Goal: Information Seeking & Learning: Learn about a topic

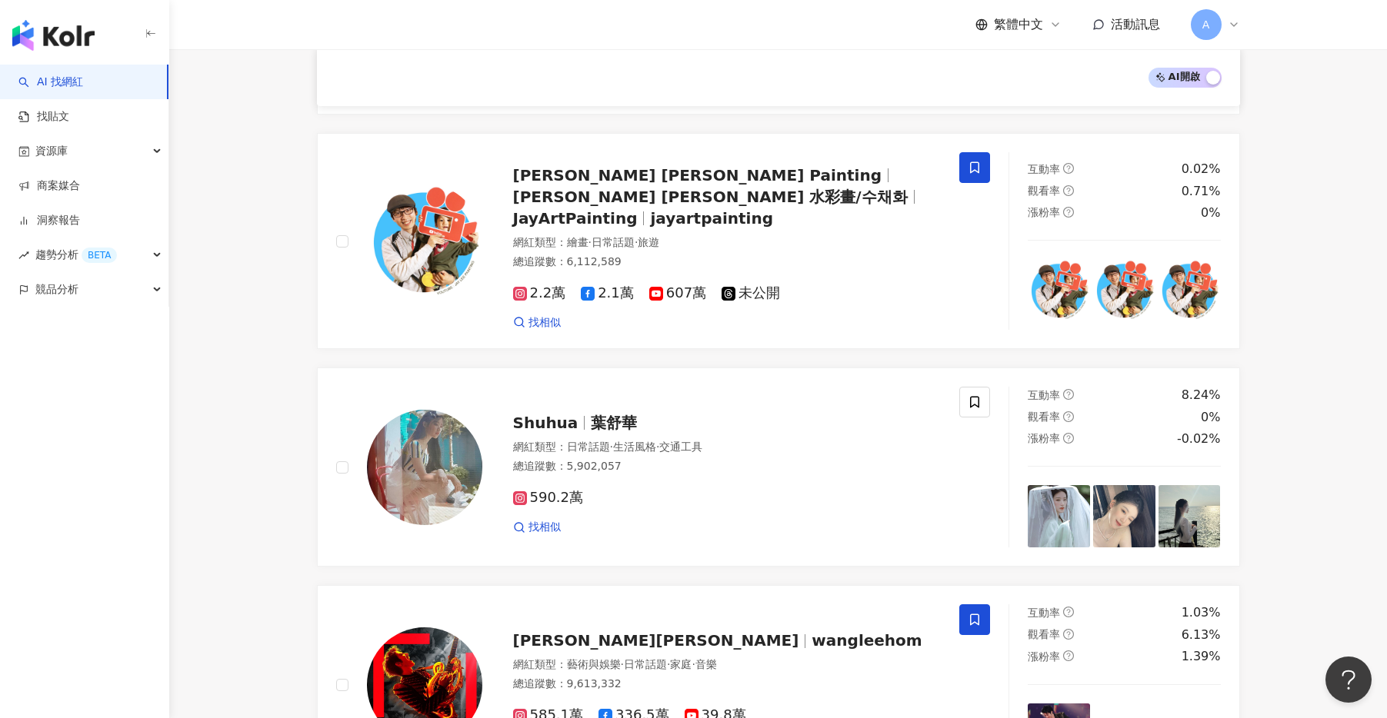
scroll to position [2487, 0]
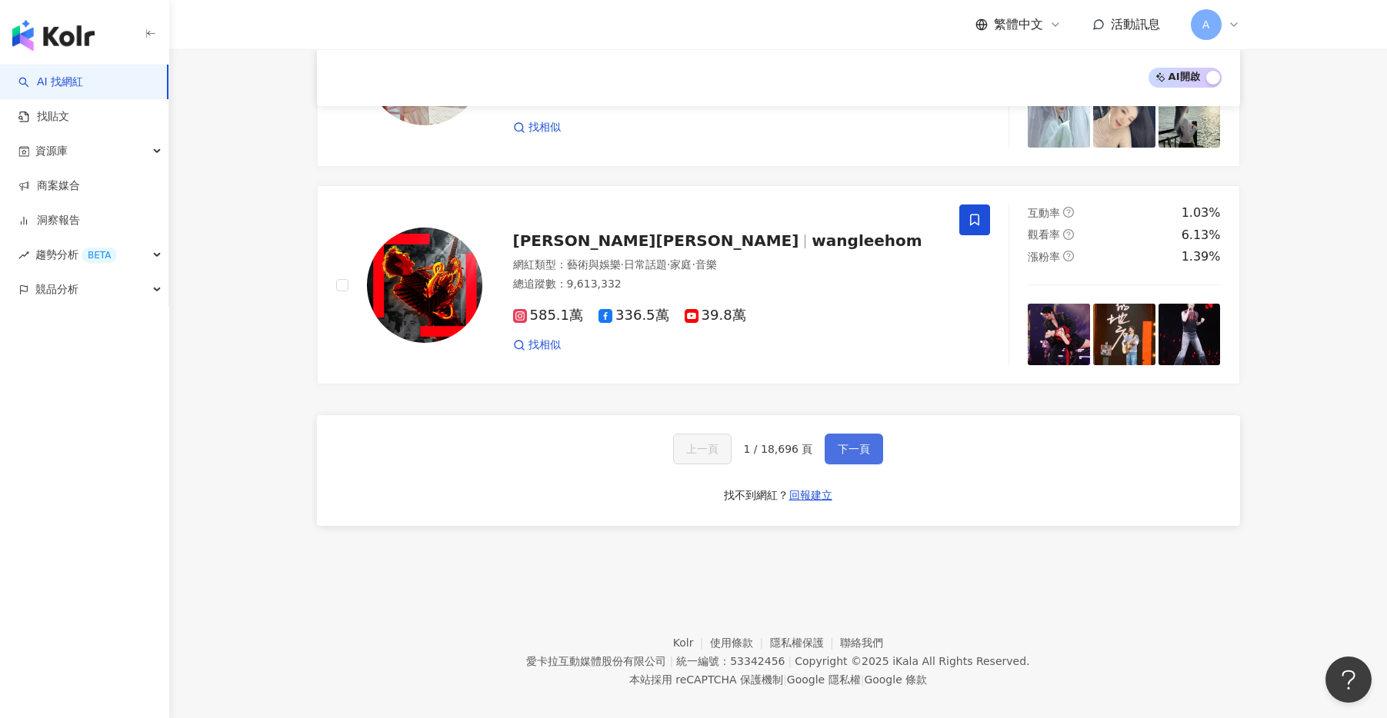
click at [859, 443] on span "下一頁" at bounding box center [854, 449] width 32 height 12
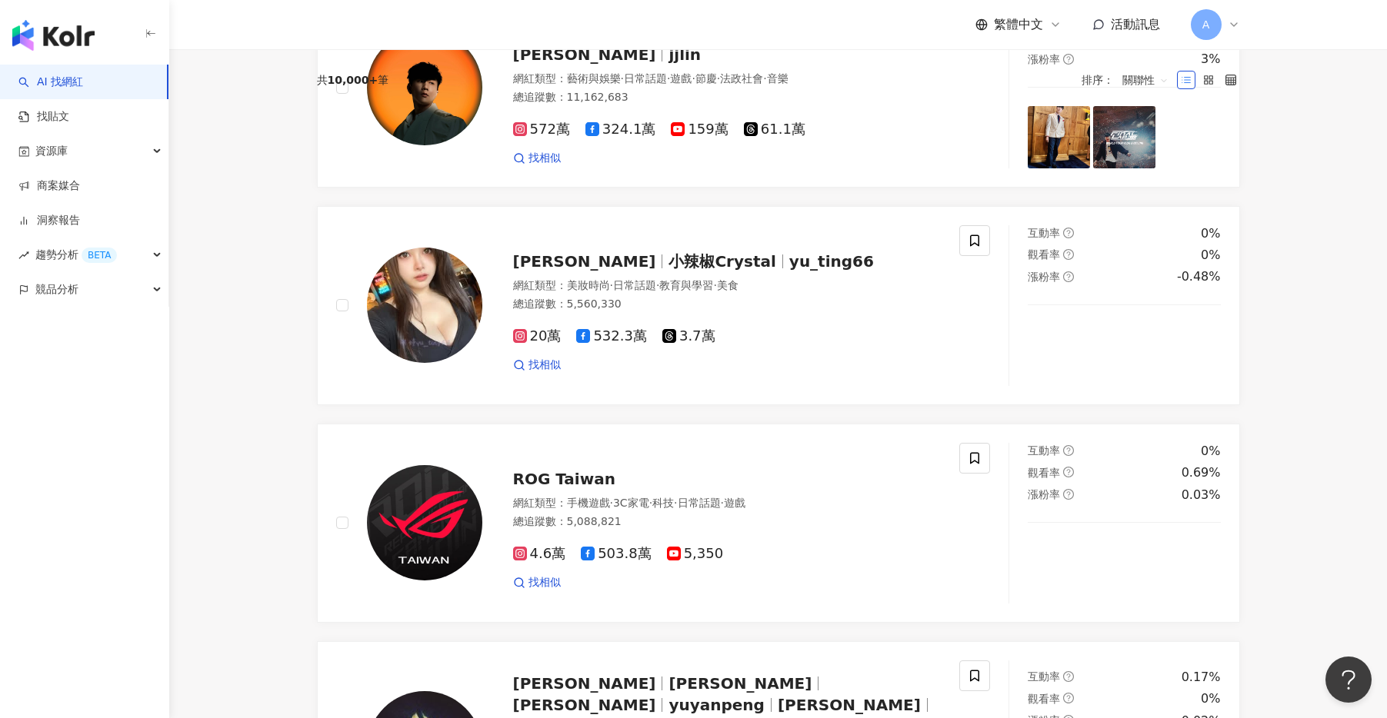
scroll to position [0, 0]
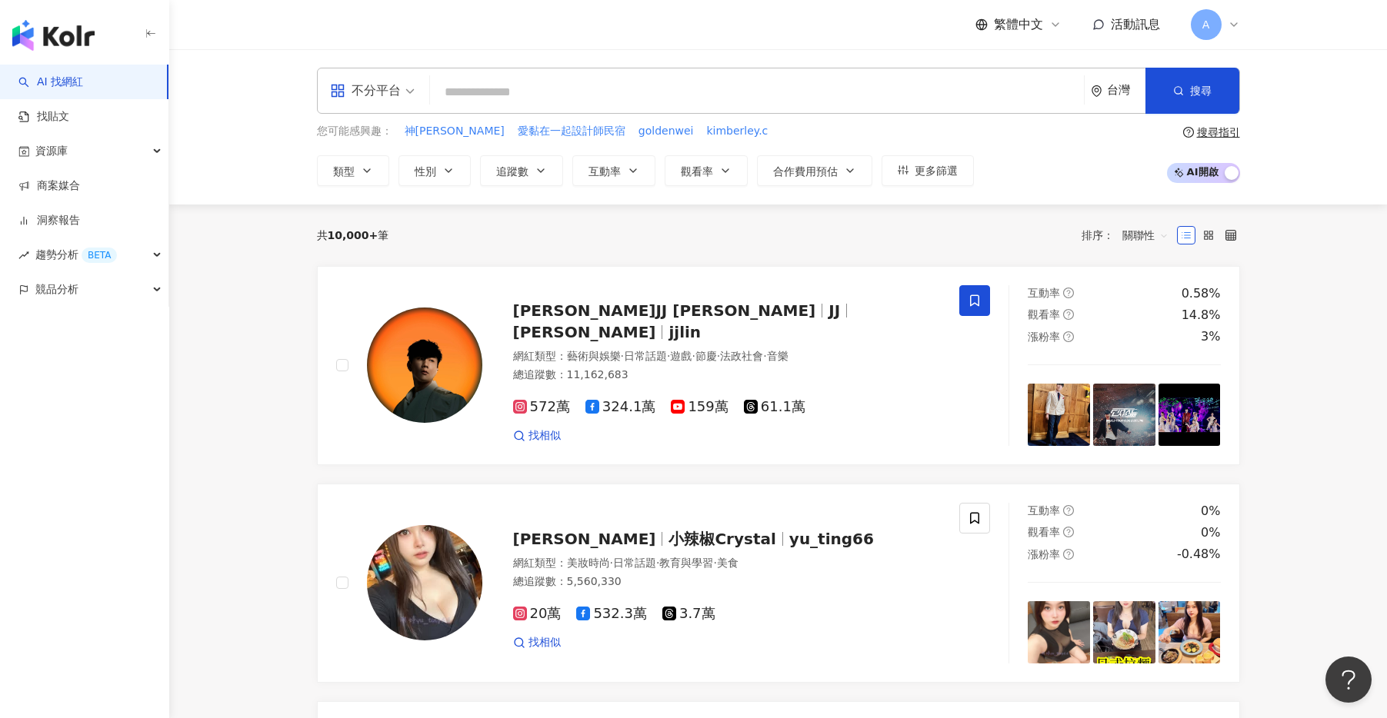
click at [692, 101] on input "search" at bounding box center [756, 92] width 641 height 29
click at [352, 173] on span "類型" at bounding box center [344, 171] width 22 height 12
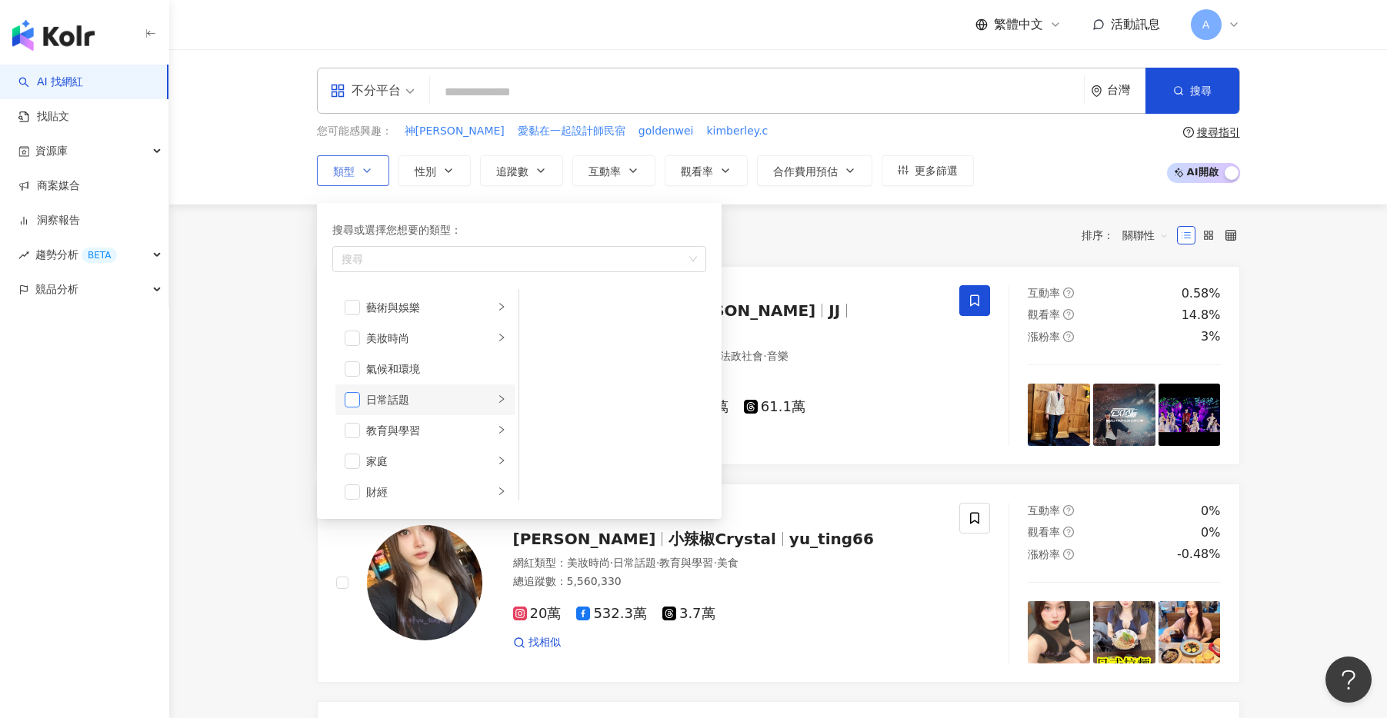
click at [354, 398] on span "button" at bounding box center [352, 399] width 15 height 15
click at [352, 335] on span "button" at bounding box center [352, 338] width 15 height 15
click at [351, 460] on span "button" at bounding box center [352, 461] width 15 height 15
click at [451, 160] on button "性別" at bounding box center [434, 170] width 72 height 31
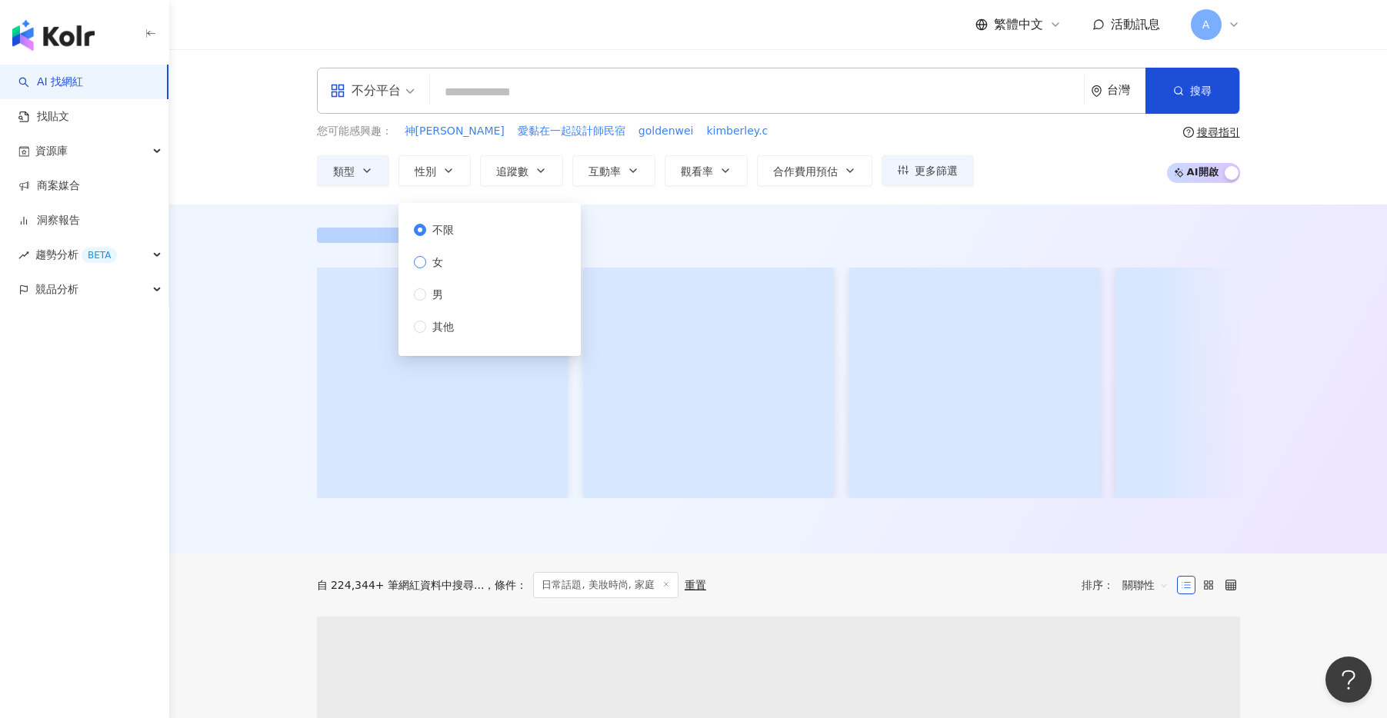
click at [438, 258] on span "女" at bounding box center [437, 262] width 23 height 17
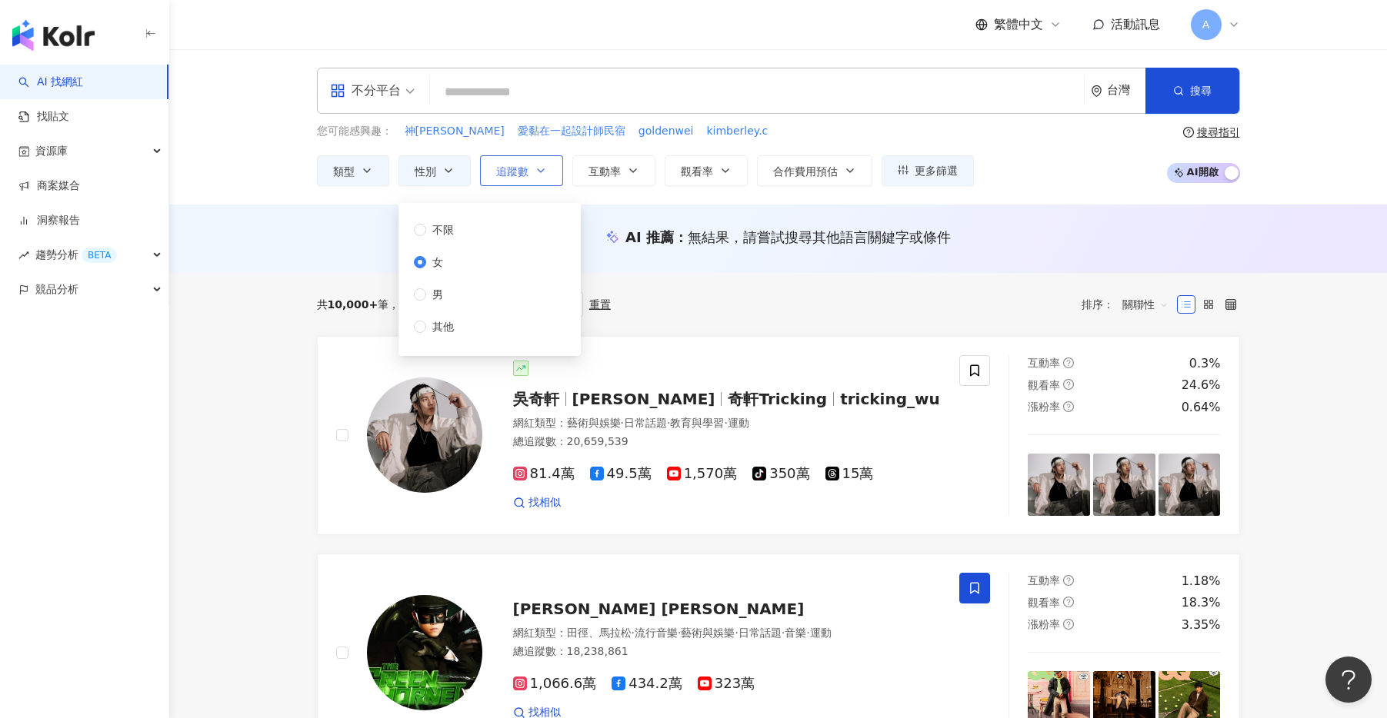
click at [535, 172] on icon "button" at bounding box center [541, 171] width 12 height 12
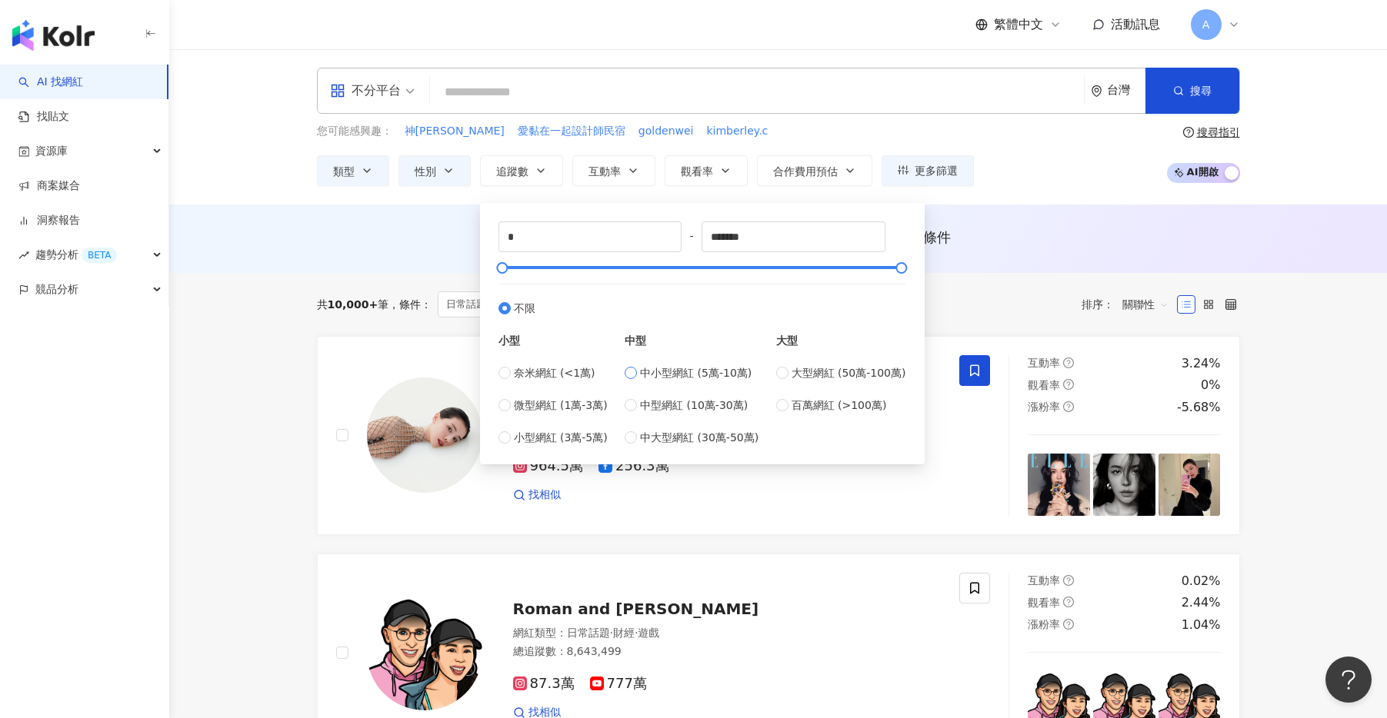
type input "*****"
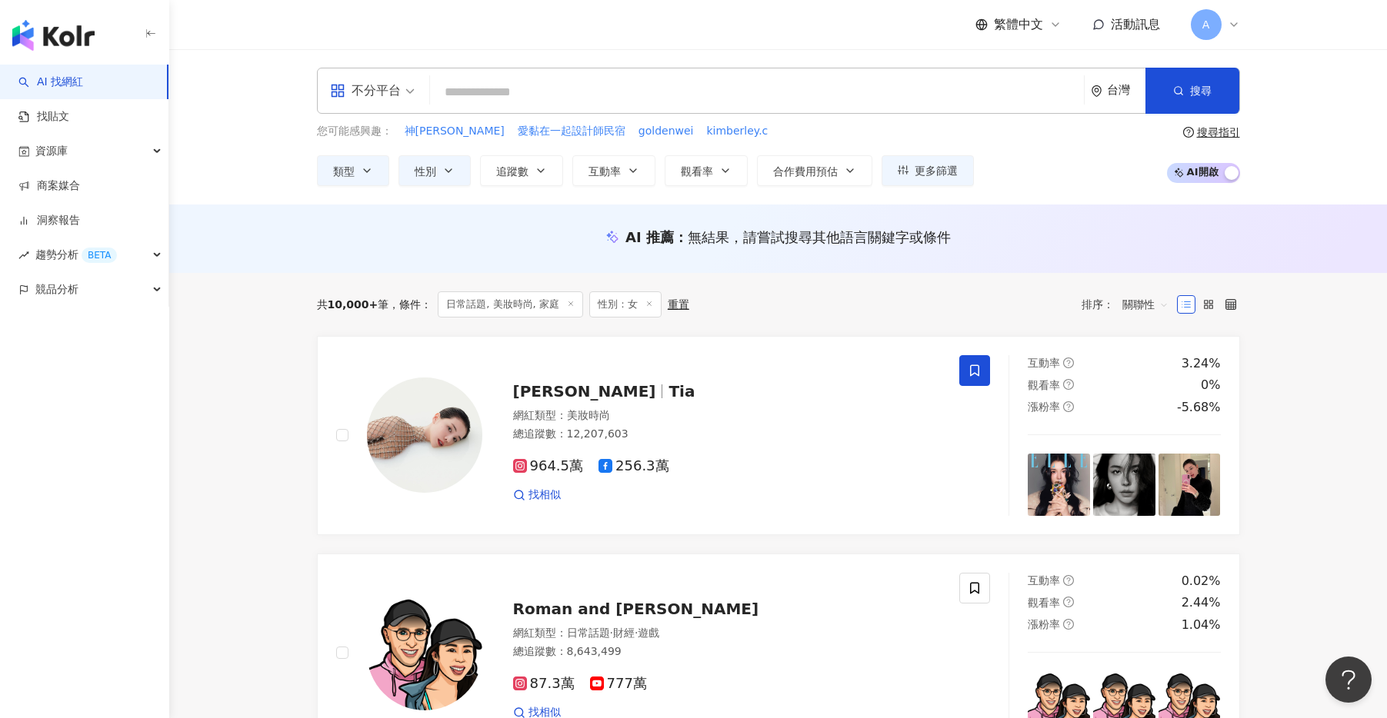
click at [1037, 237] on div "AI 推薦 ： 無結果，請嘗試搜尋其他語言關鍵字或條件" at bounding box center [778, 237] width 923 height 19
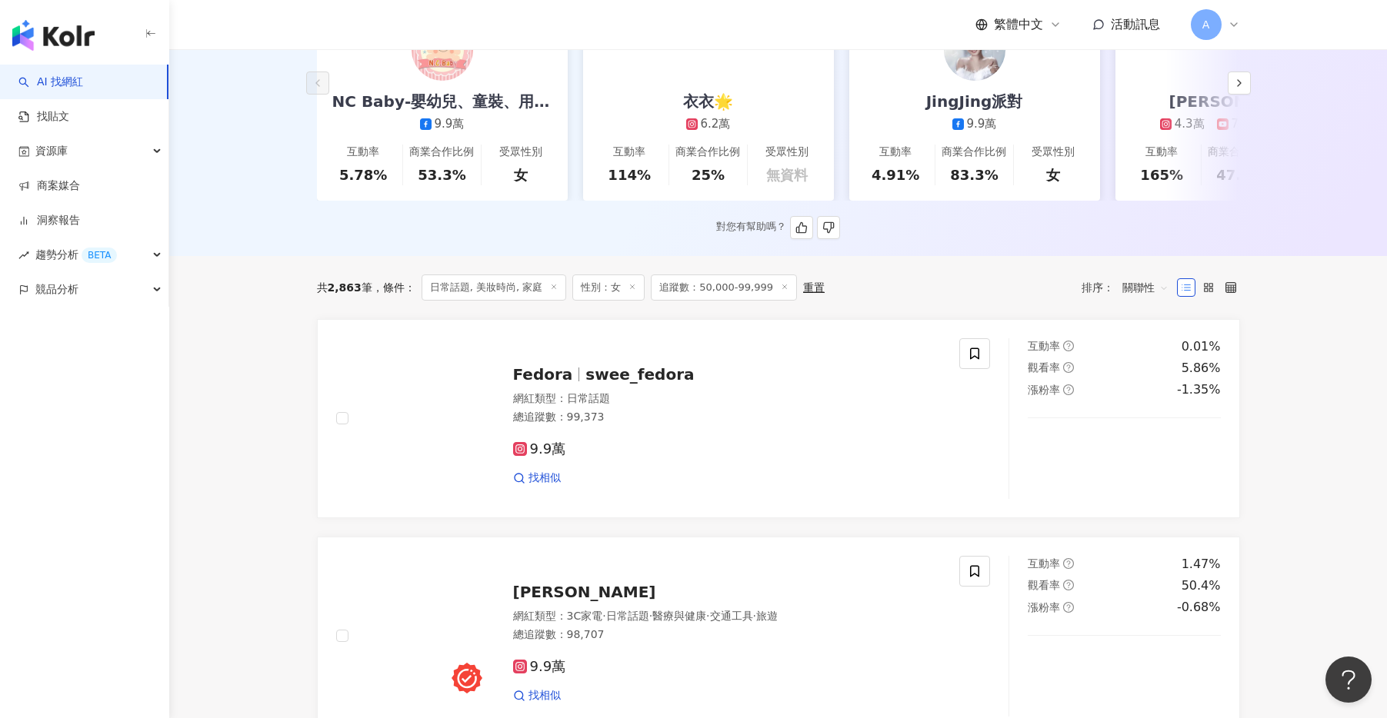
scroll to position [306, 0]
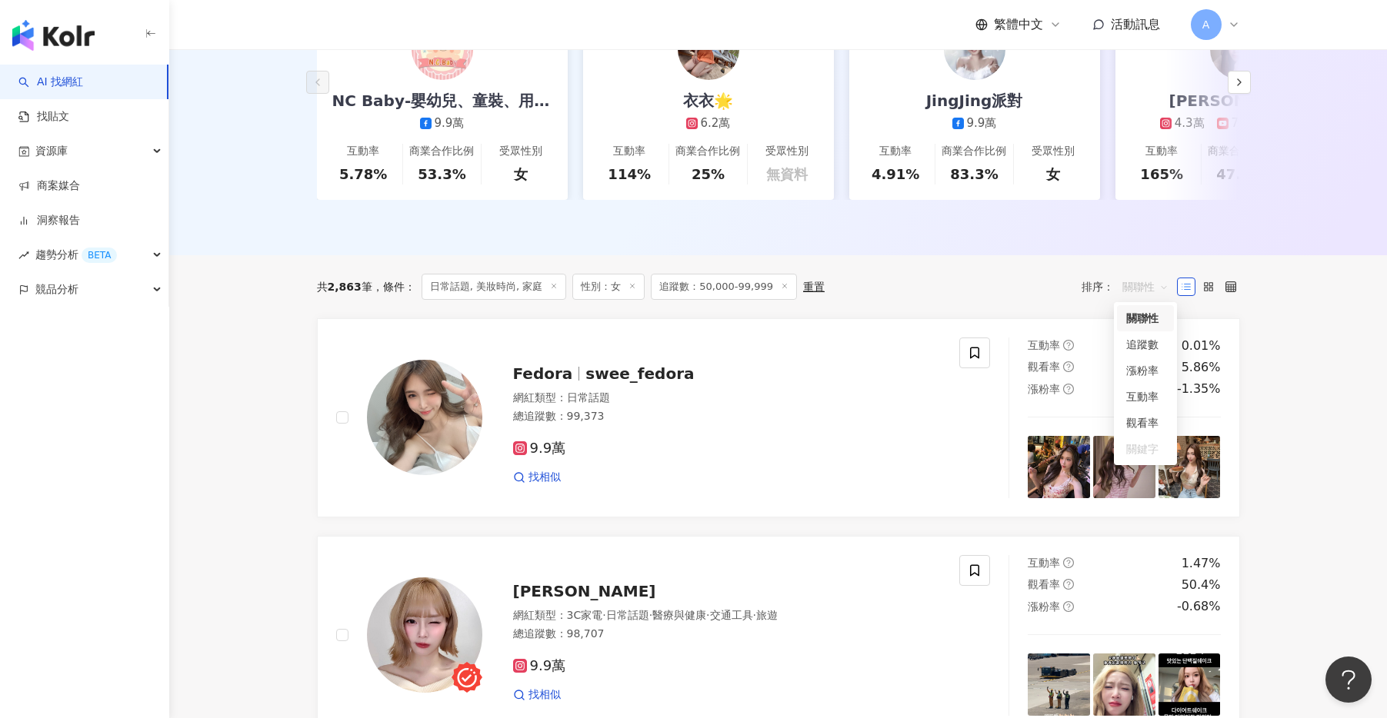
click at [1149, 286] on span "關聯性" at bounding box center [1145, 287] width 46 height 25
click at [1129, 400] on div "互動率" at bounding box center [1145, 396] width 38 height 17
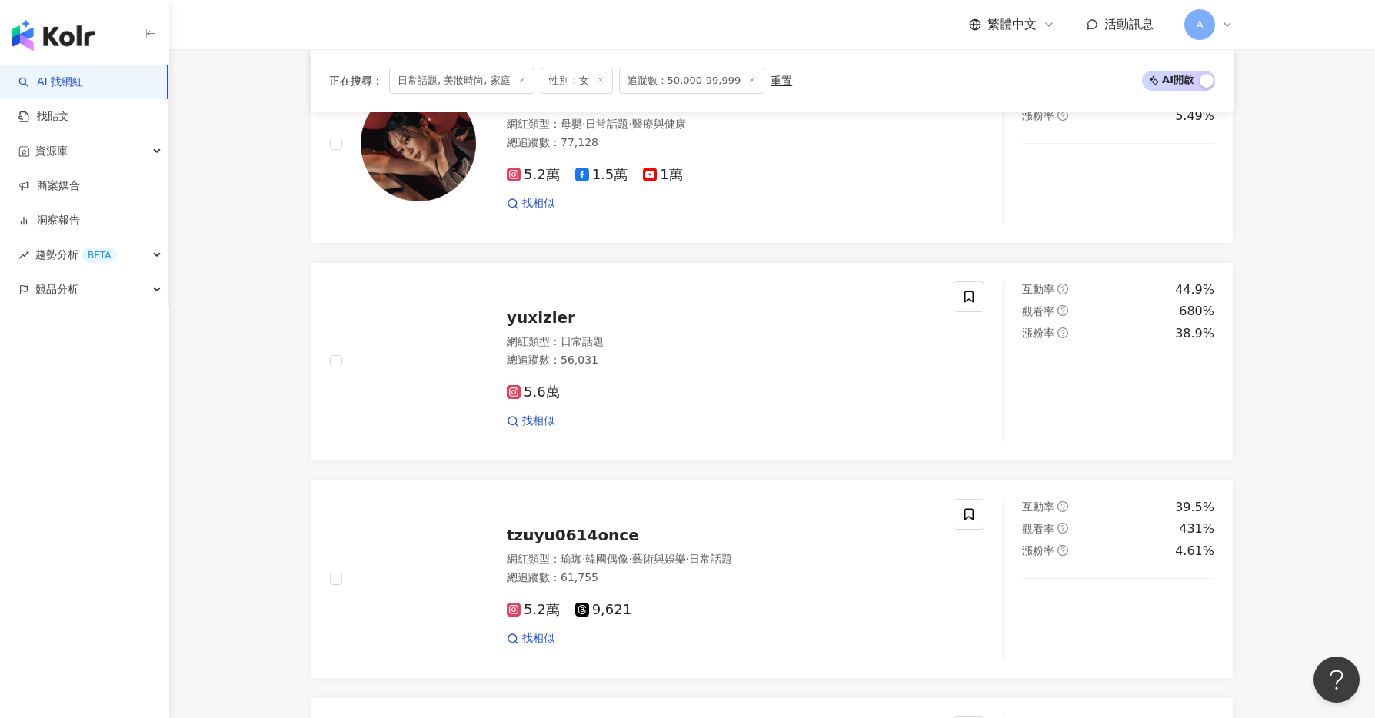
scroll to position [995, 0]
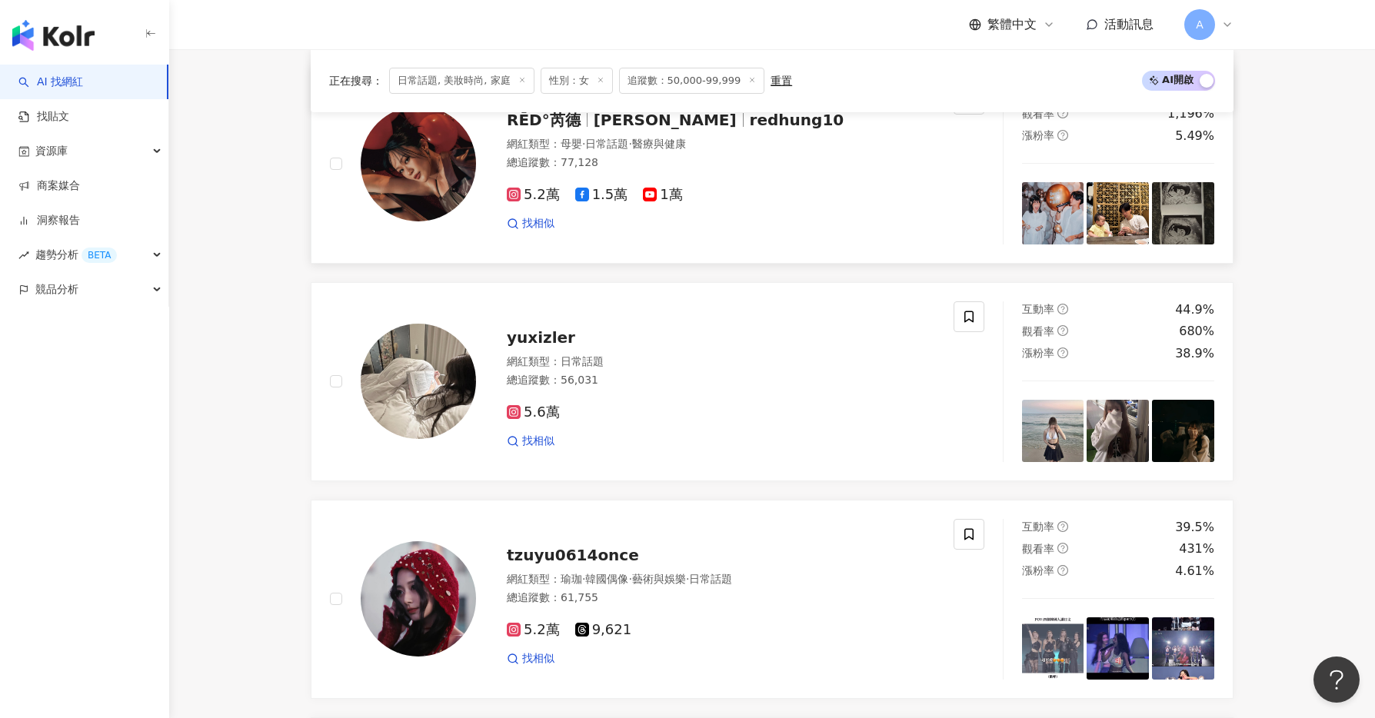
click at [521, 203] on span "5.2萬" at bounding box center [533, 195] width 53 height 16
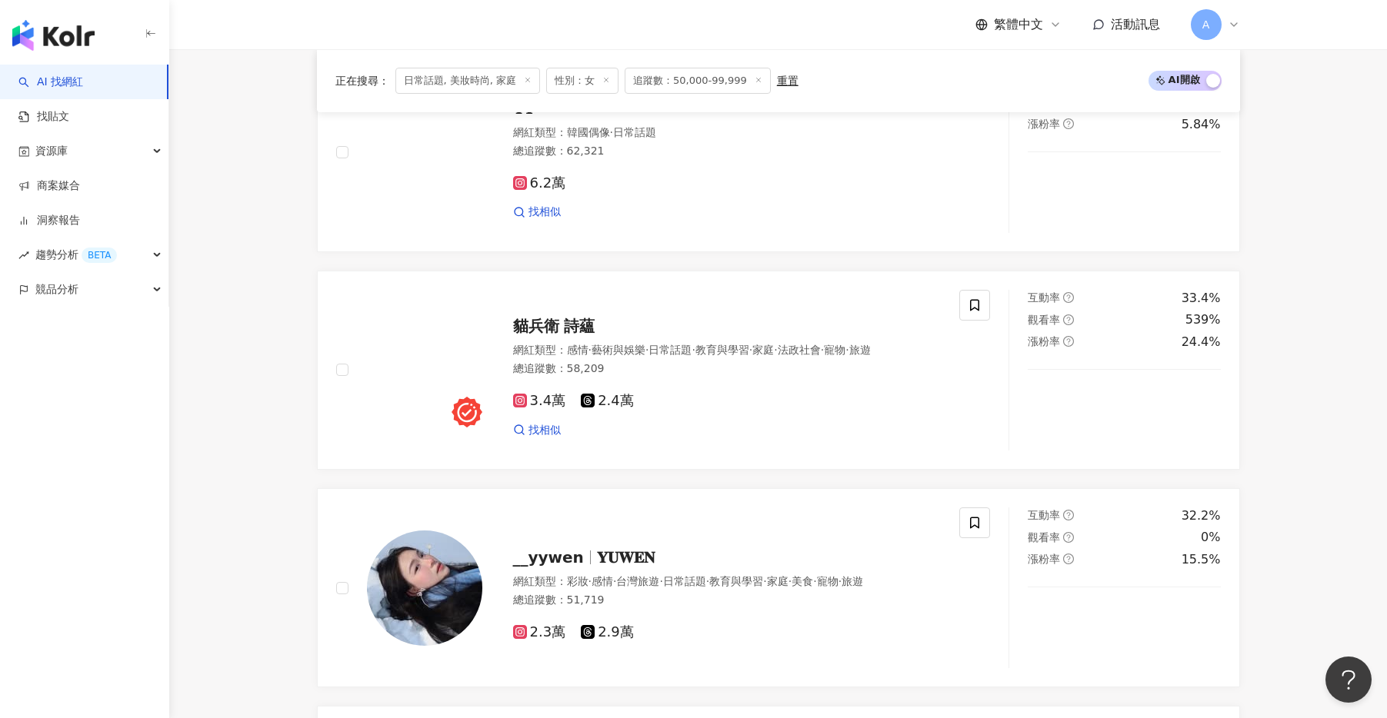
scroll to position [2100, 0]
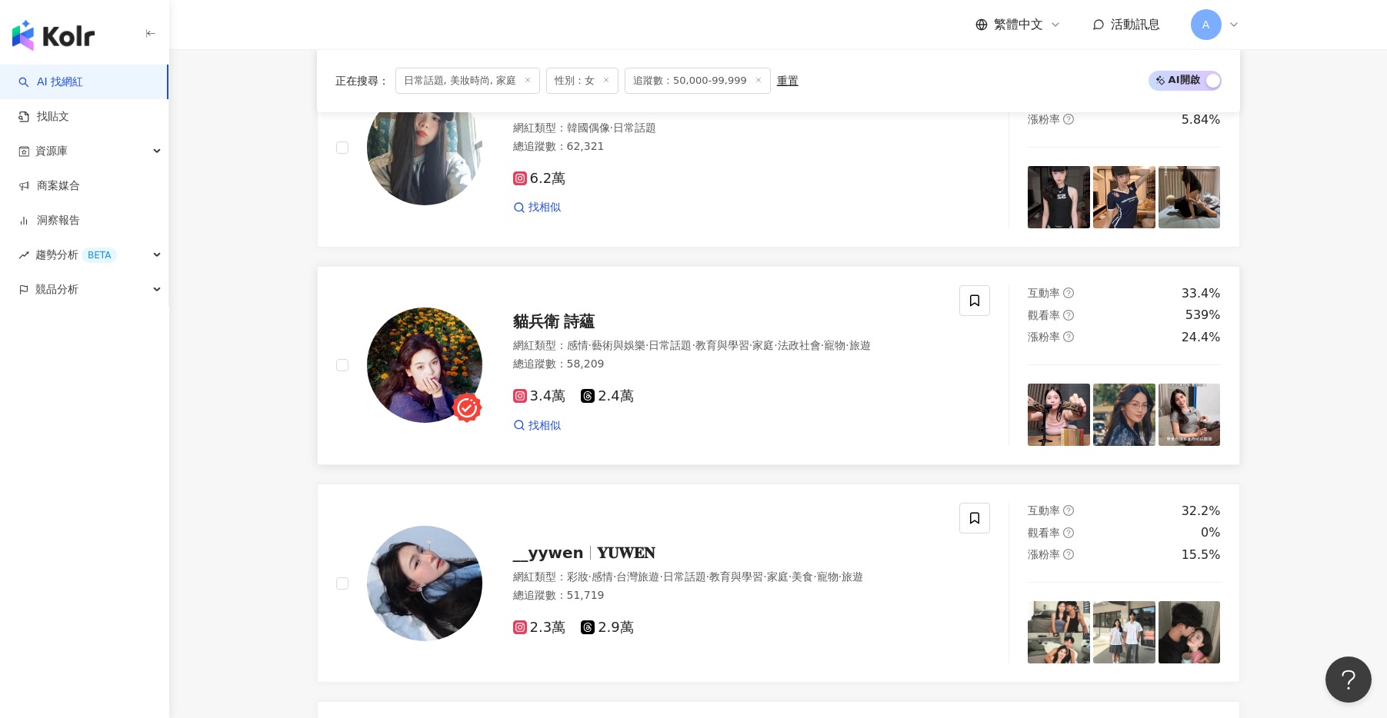
click at [560, 322] on span "貓兵衛 詩蘊" at bounding box center [554, 321] width 82 height 18
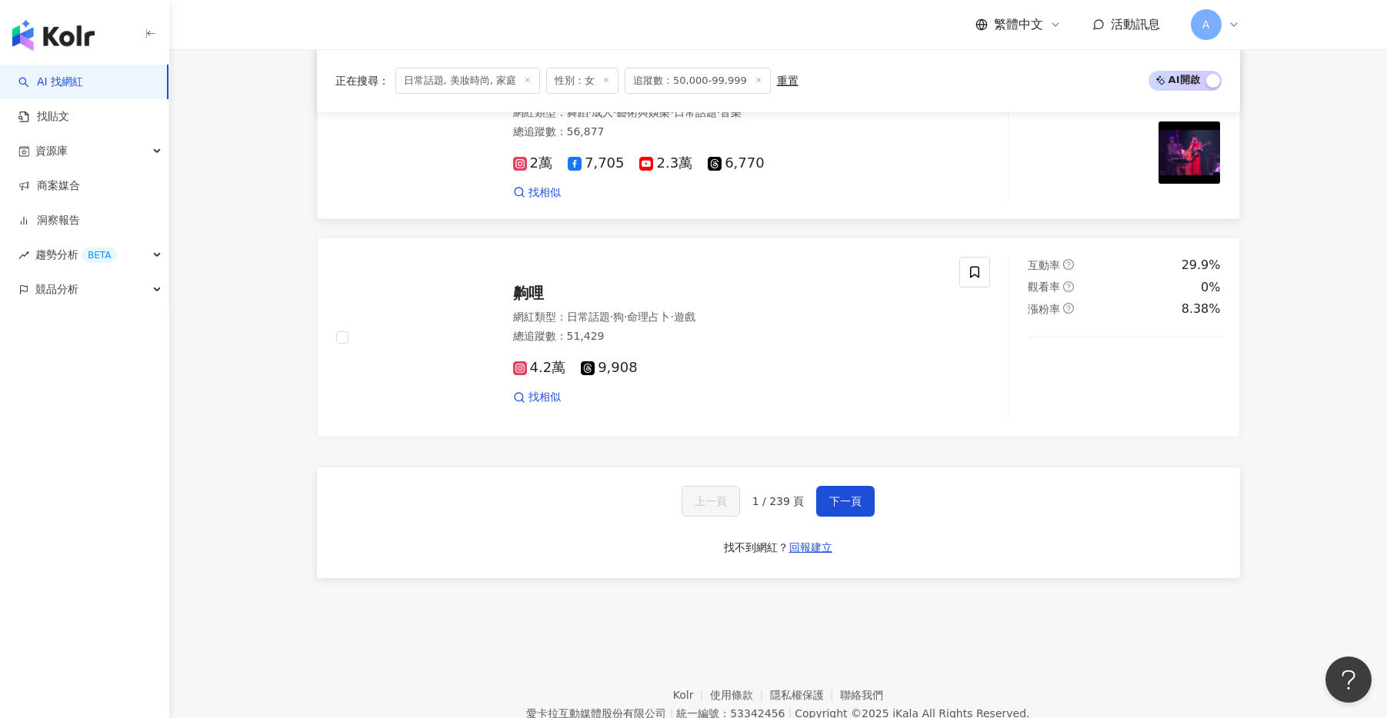
scroll to position [2851, 0]
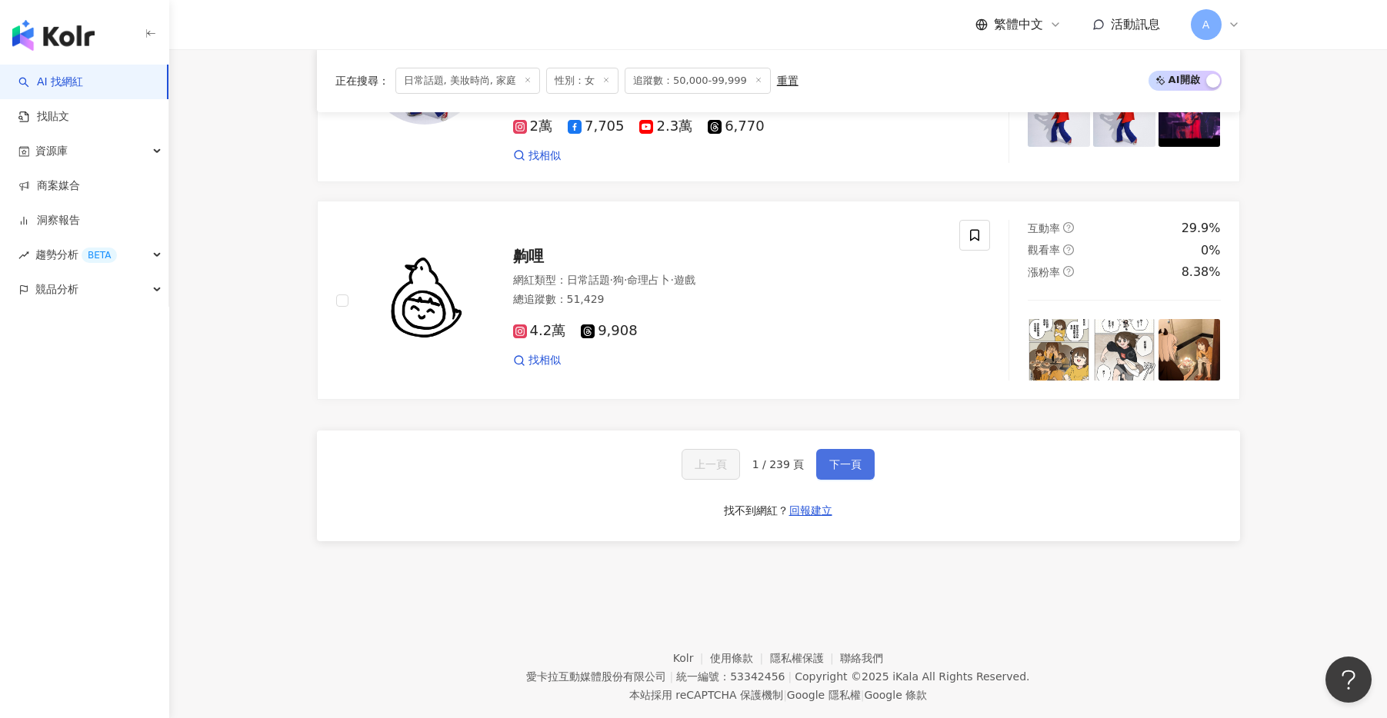
click at [858, 449] on button "下一頁" at bounding box center [845, 464] width 58 height 31
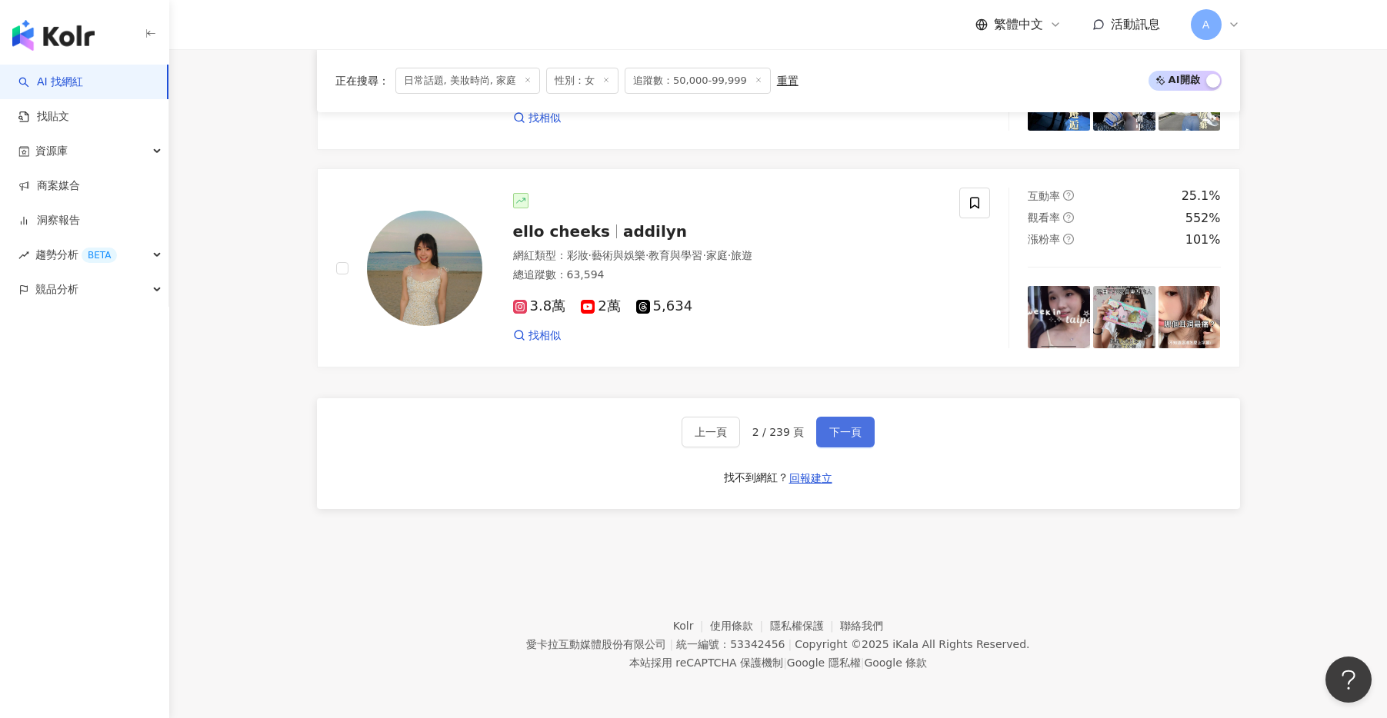
click at [855, 435] on span "下一頁" at bounding box center [845, 432] width 32 height 12
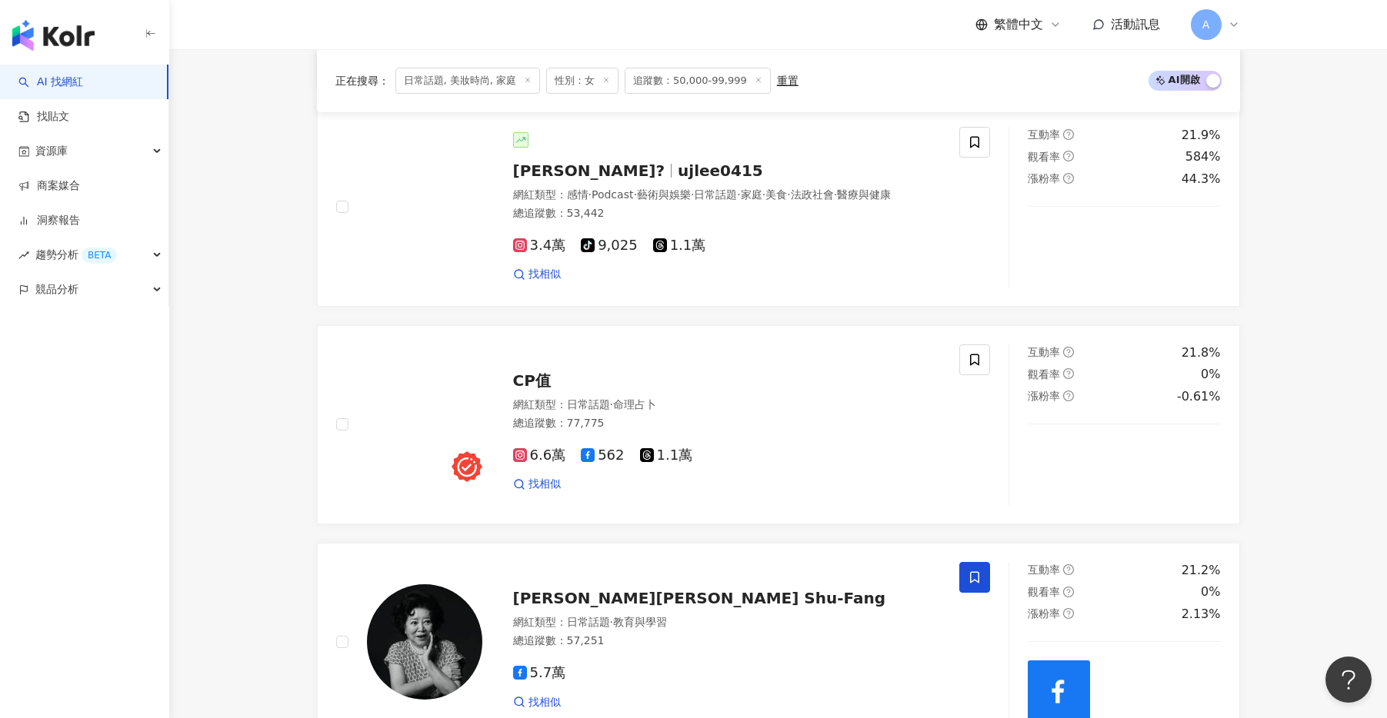
scroll to position [1846, 0]
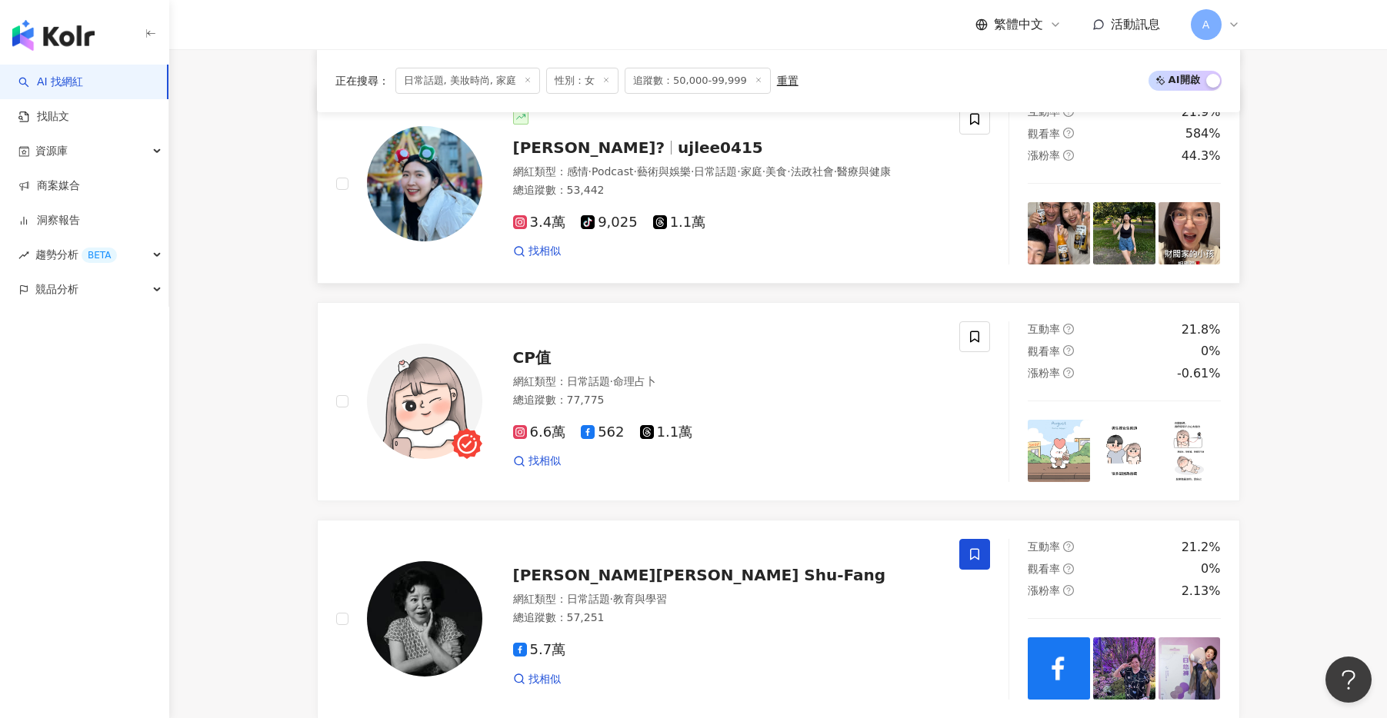
click at [678, 145] on span "ujlee0415" at bounding box center [720, 147] width 85 height 18
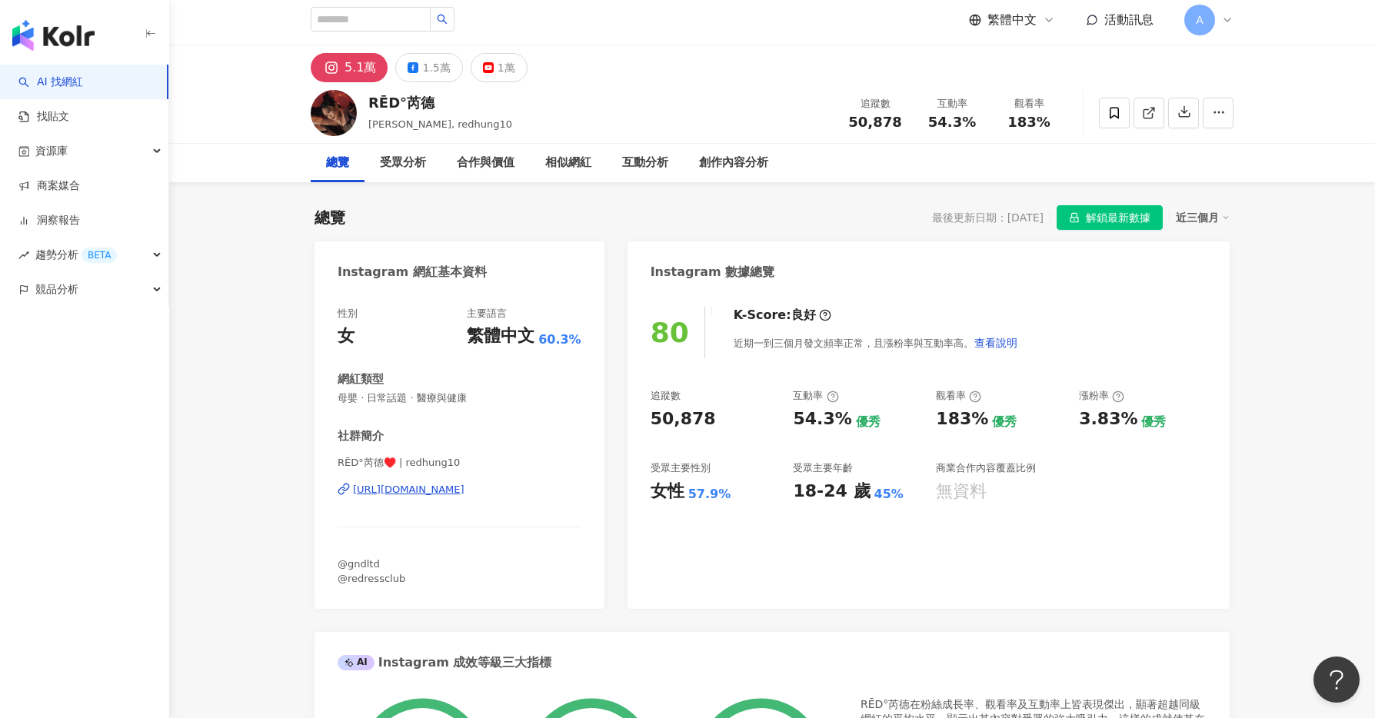
click at [444, 488] on div "https://www.instagram.com/redhung10/" at bounding box center [409, 490] width 112 height 14
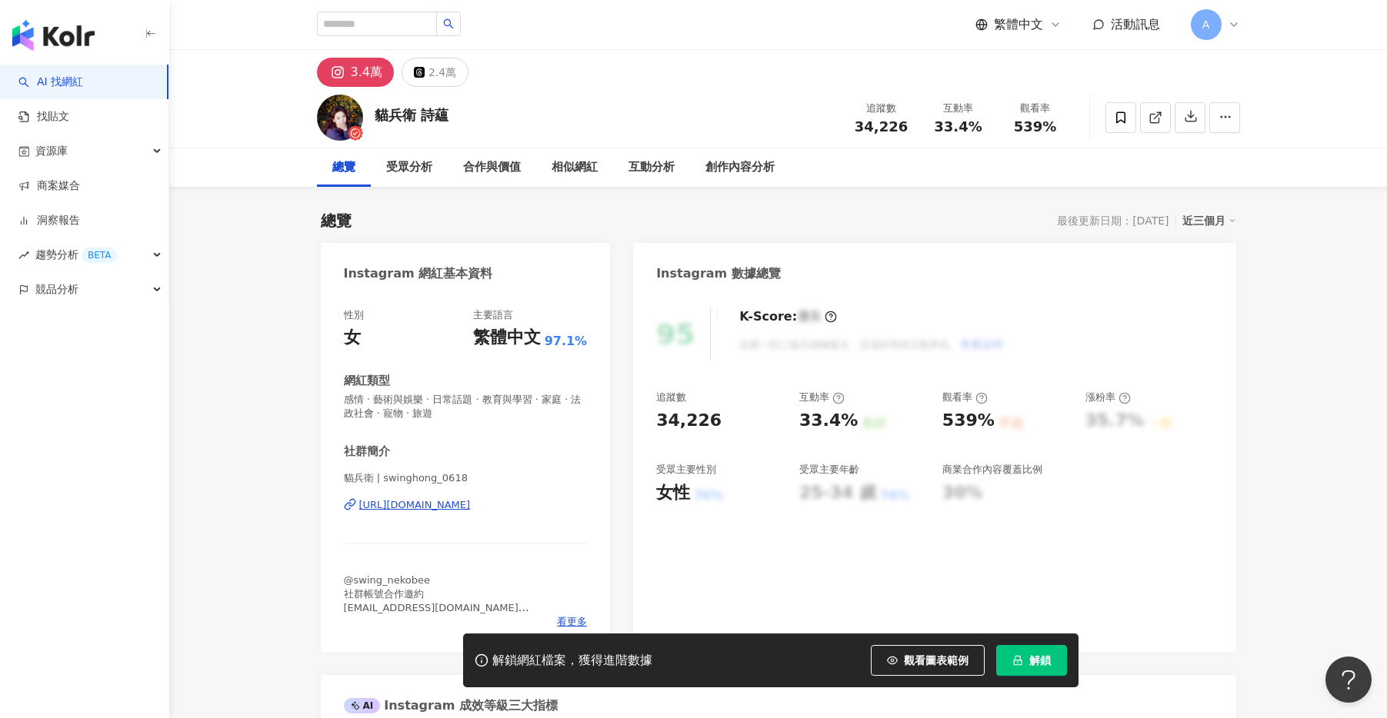
click at [390, 505] on div "[URL][DOMAIN_NAME]" at bounding box center [415, 505] width 112 height 14
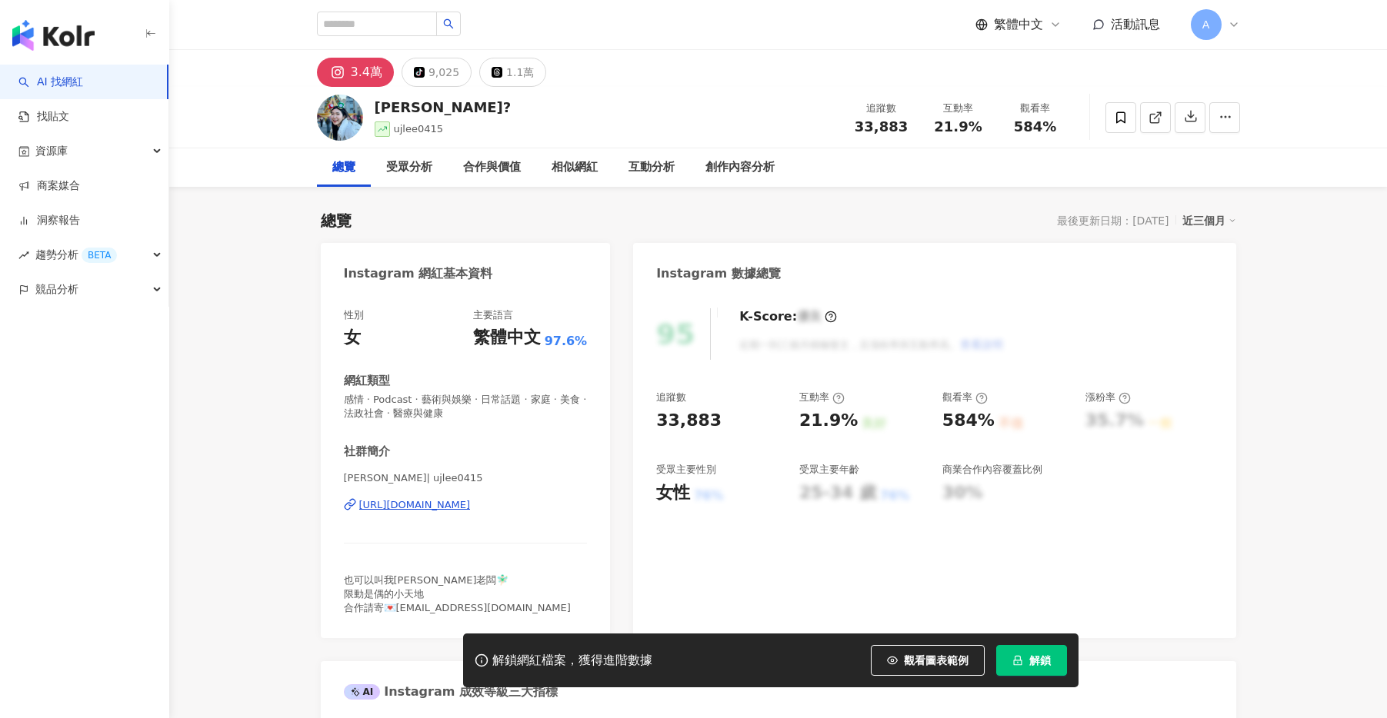
click at [392, 503] on div "https://www.instagram.com/ujlee0415/" at bounding box center [415, 505] width 112 height 14
